Goal: Book appointment/travel/reservation

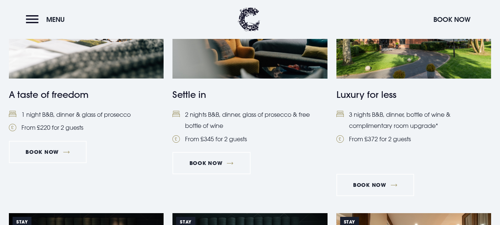
scroll to position [367, 0]
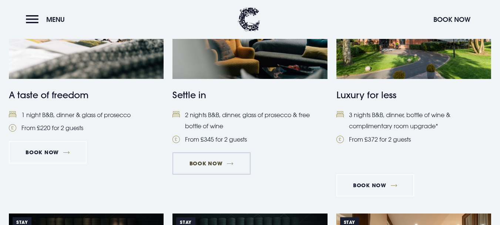
click at [201, 165] on link "Book Now" at bounding box center [211, 163] width 78 height 22
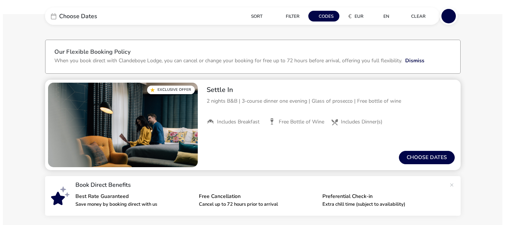
scroll to position [41, 0]
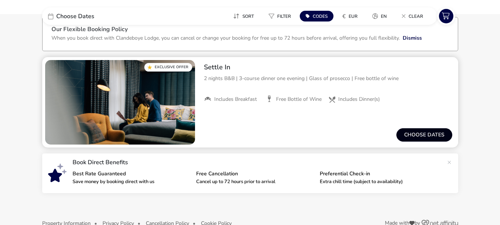
click at [423, 137] on button "Choose dates" at bounding box center [424, 134] width 56 height 13
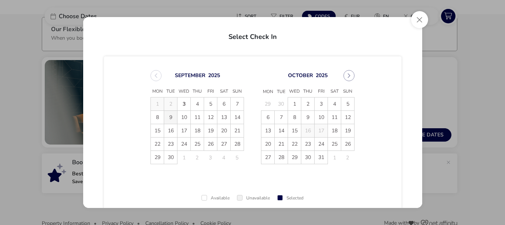
click at [169, 120] on span "9" at bounding box center [170, 117] width 13 height 13
click at [197, 117] on span "11" at bounding box center [197, 117] width 13 height 13
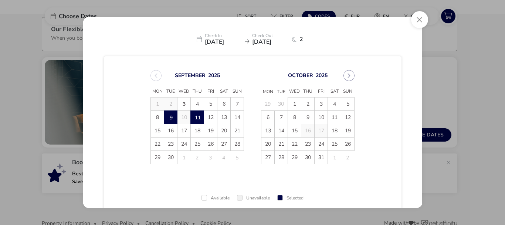
scroll to position [54, 0]
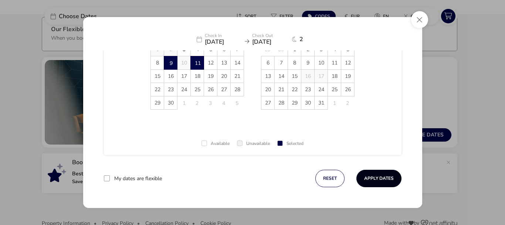
click at [373, 177] on button "Apply Dates" at bounding box center [379, 177] width 45 height 17
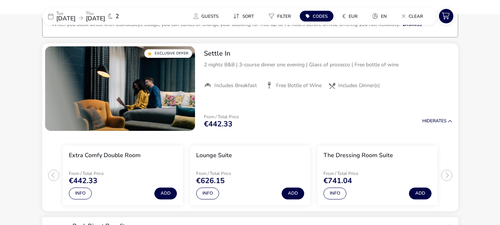
scroll to position [61, 0]
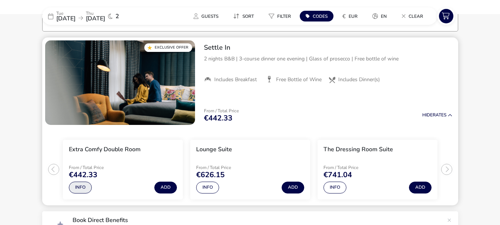
click at [78, 186] on button "Info" at bounding box center [80, 187] width 23 height 12
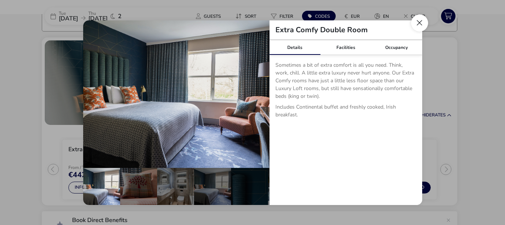
click at [420, 23] on button "Close dialog" at bounding box center [419, 22] width 17 height 17
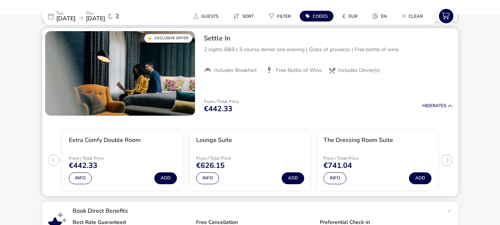
scroll to position [71, 0]
